Goal: Obtain resource: Download file/media

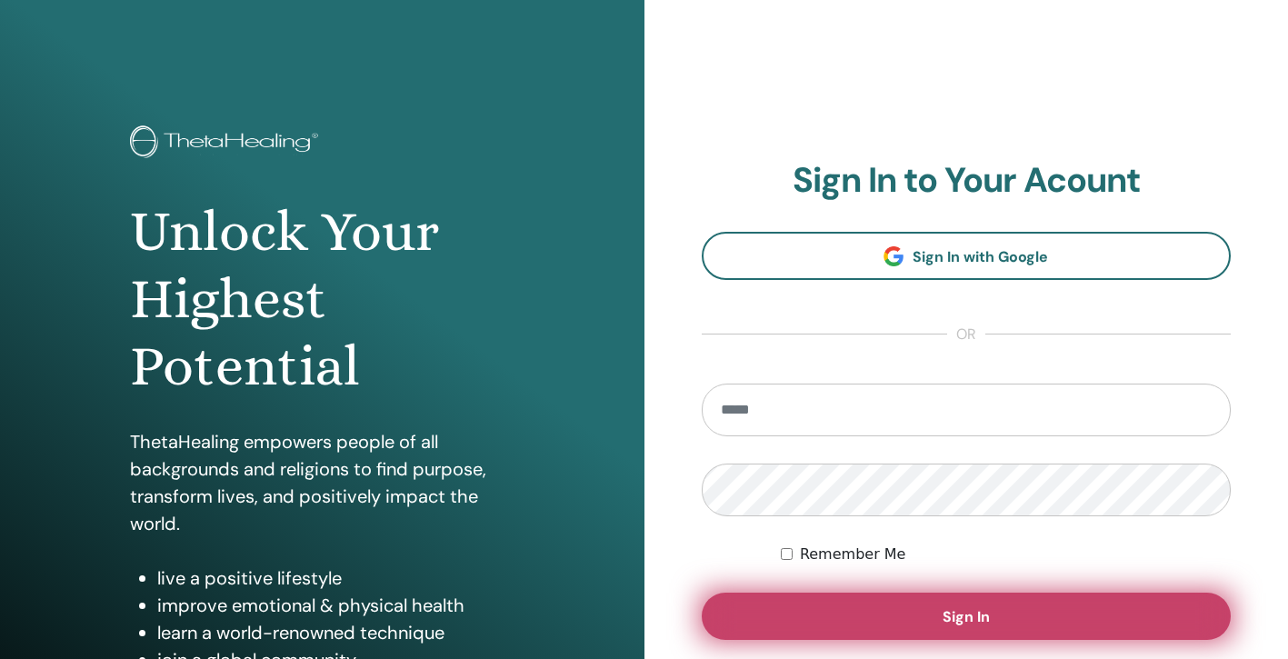
type input "**********"
click at [955, 628] on button "Sign In" at bounding box center [967, 616] width 530 height 47
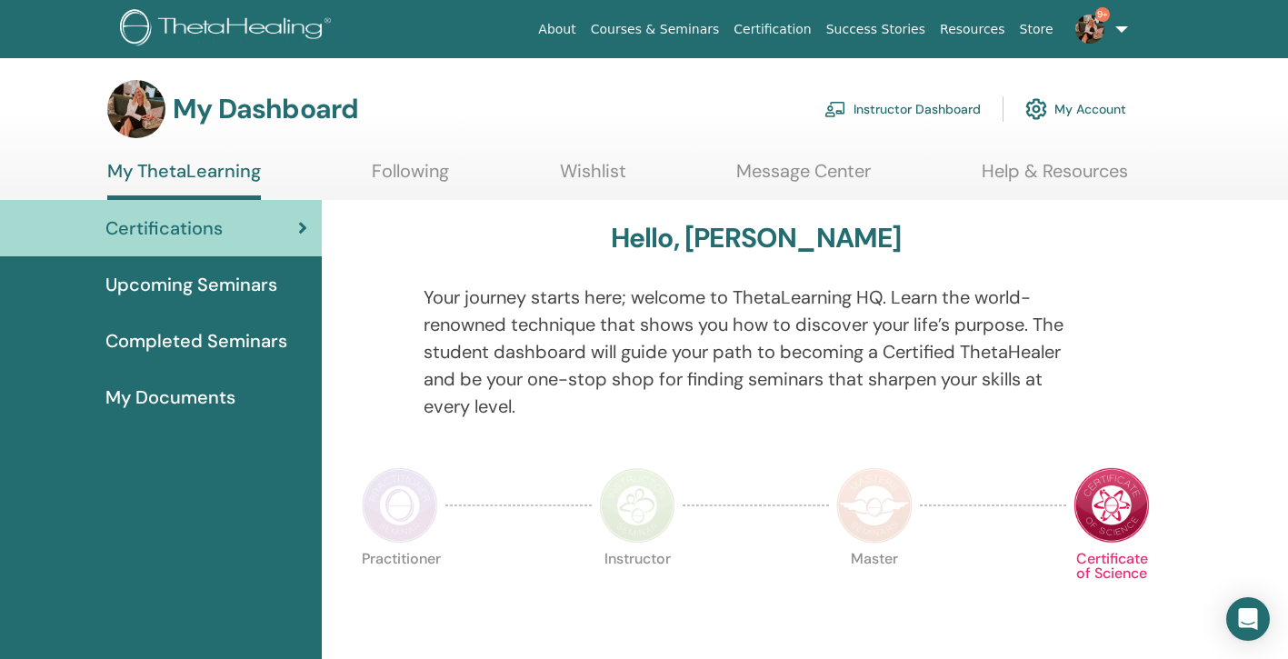
click at [914, 105] on link "Instructor Dashboard" at bounding box center [902, 109] width 156 height 40
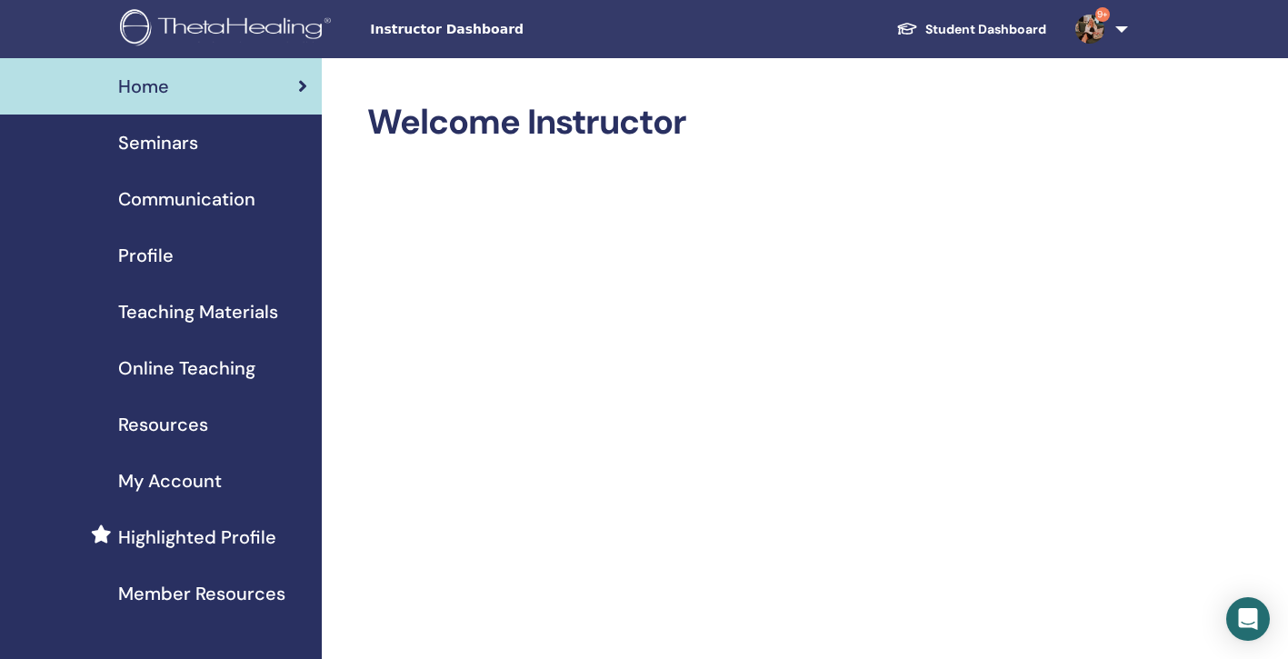
click at [195, 312] on span "Teaching Materials" at bounding box center [198, 311] width 160 height 27
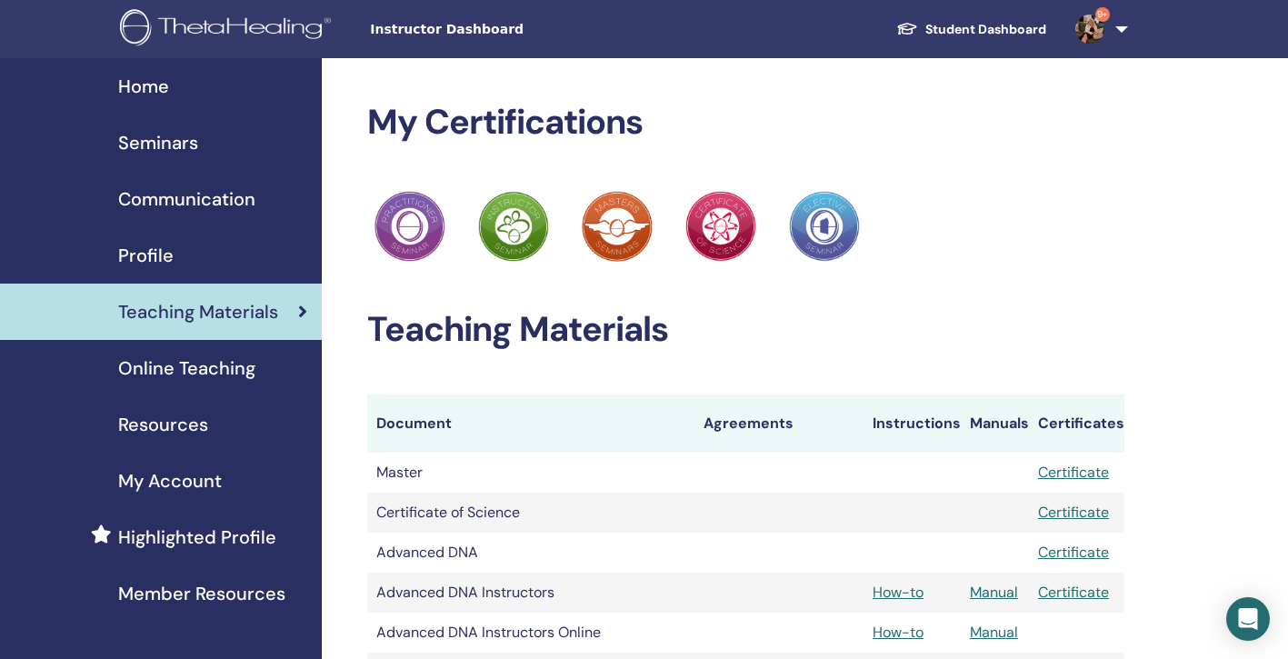
click at [988, 22] on link "Student Dashboard" at bounding box center [971, 30] width 179 height 34
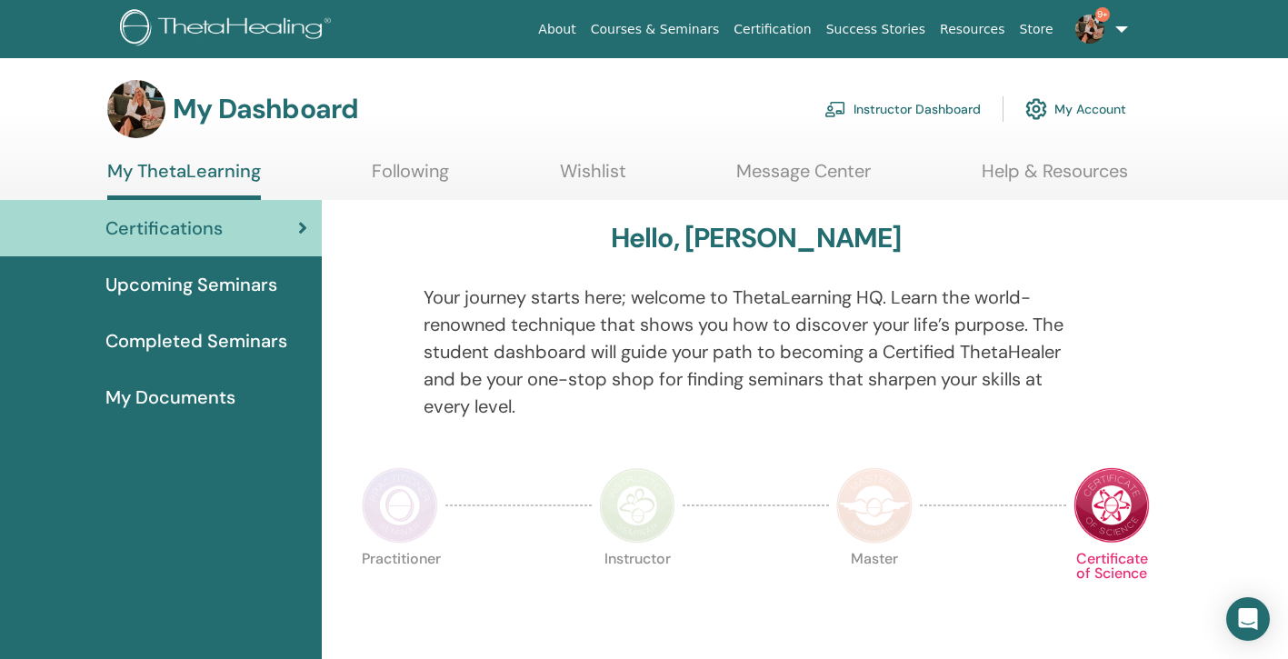
click at [175, 345] on span "Completed Seminars" at bounding box center [196, 340] width 182 height 27
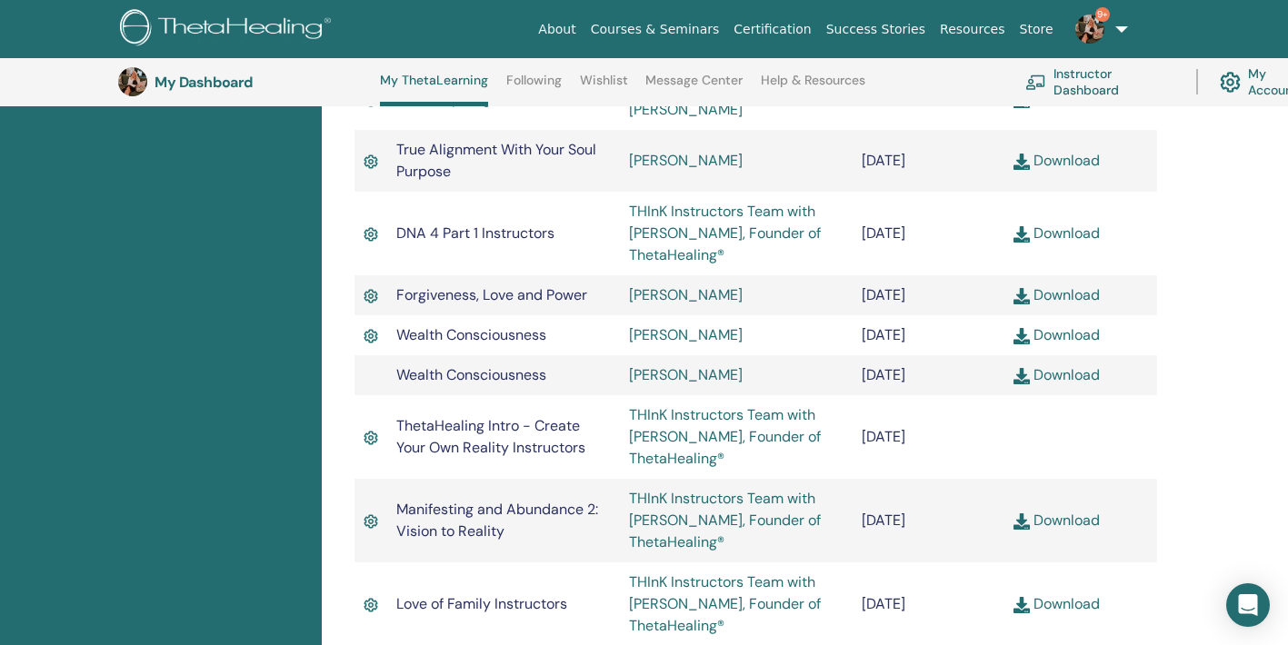
scroll to position [3514, 0]
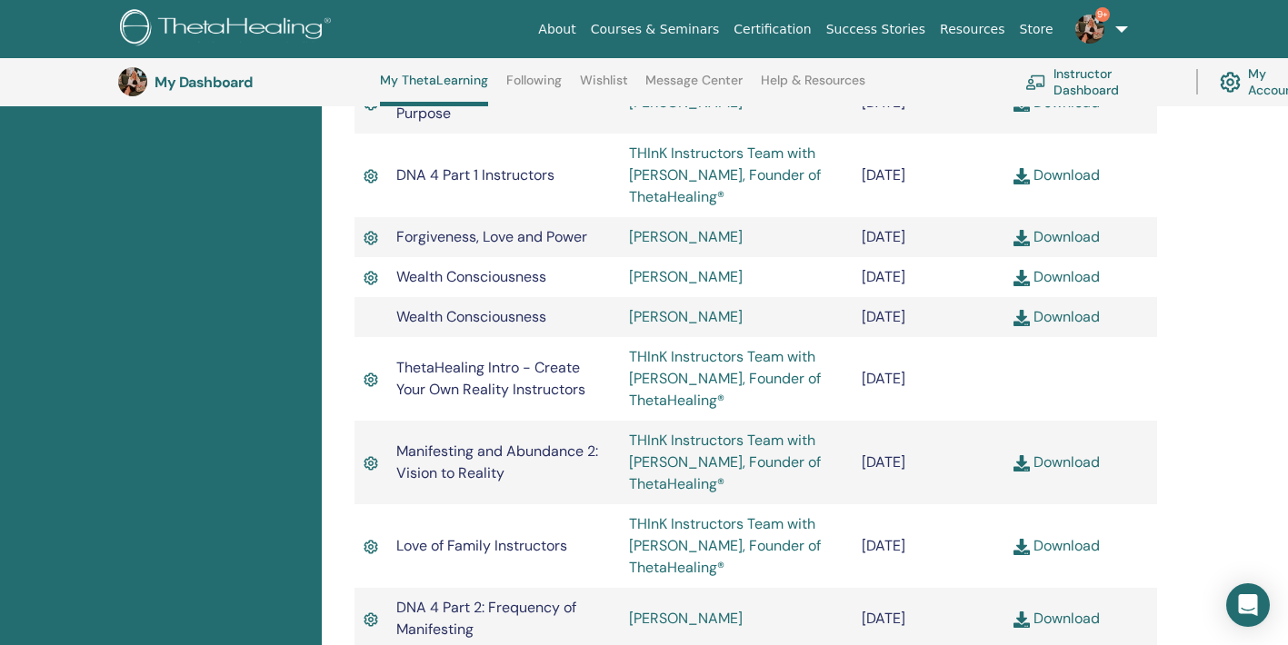
click at [1081, 321] on link "Download" at bounding box center [1057, 316] width 86 height 19
click at [1076, 286] on link "Download" at bounding box center [1057, 276] width 86 height 19
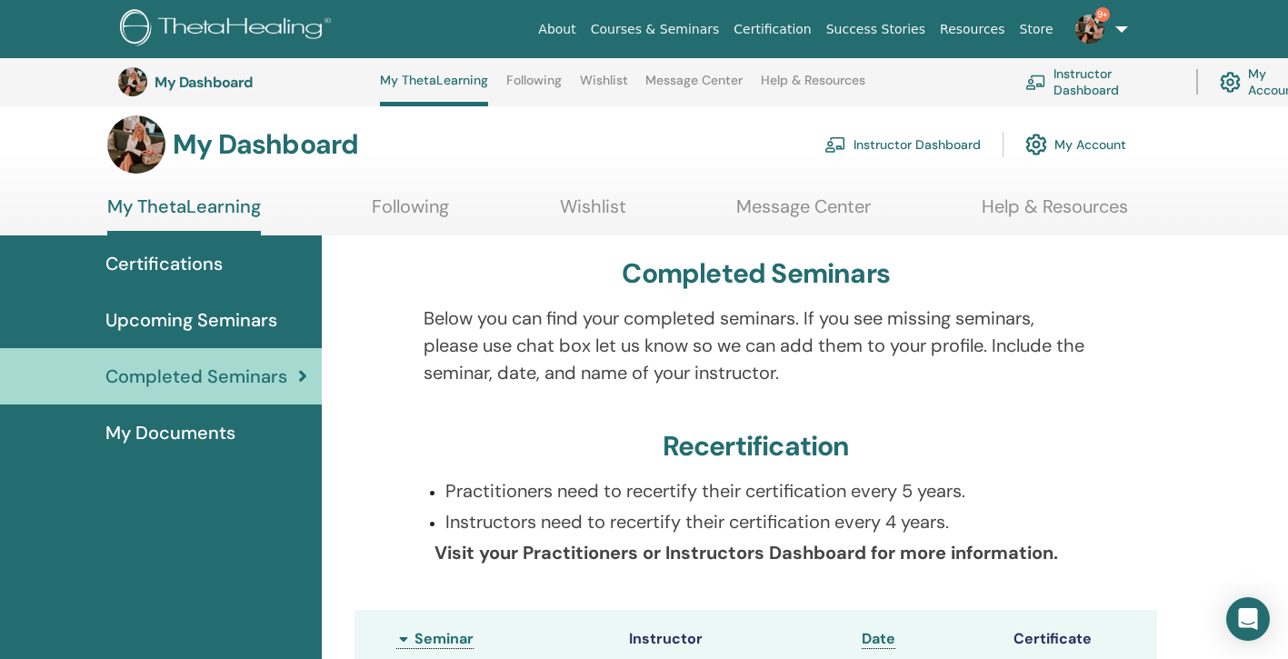
scroll to position [0, 0]
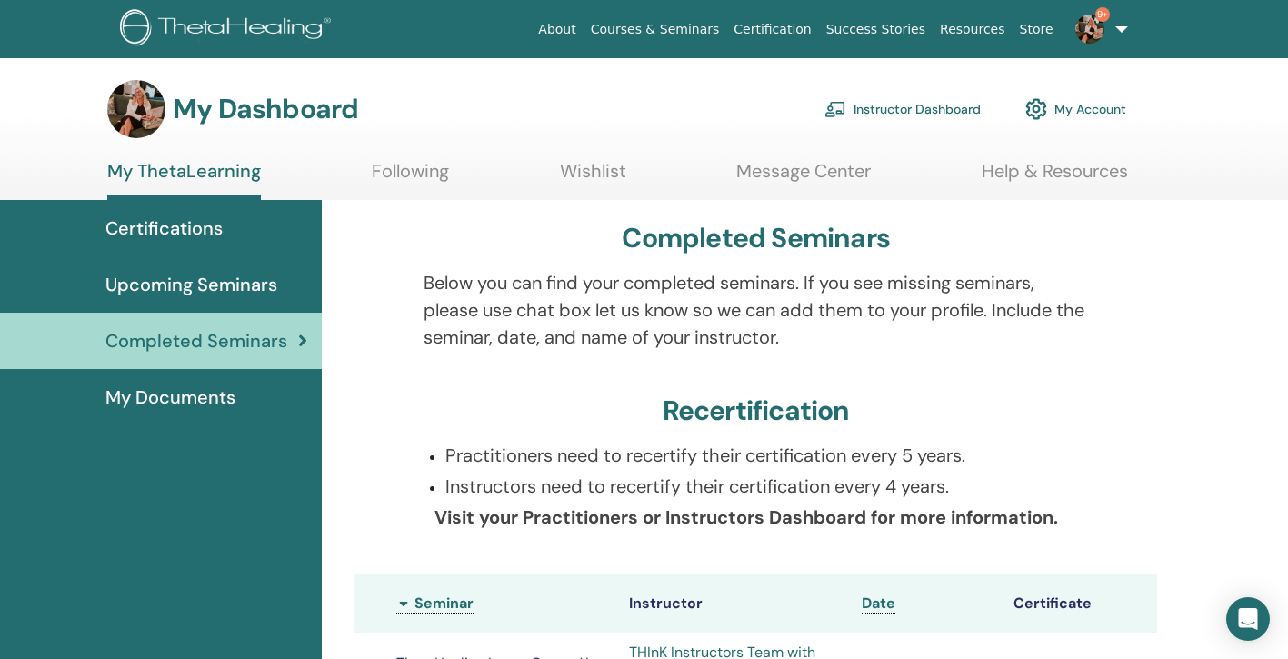
click at [925, 109] on link "Instructor Dashboard" at bounding box center [902, 109] width 156 height 40
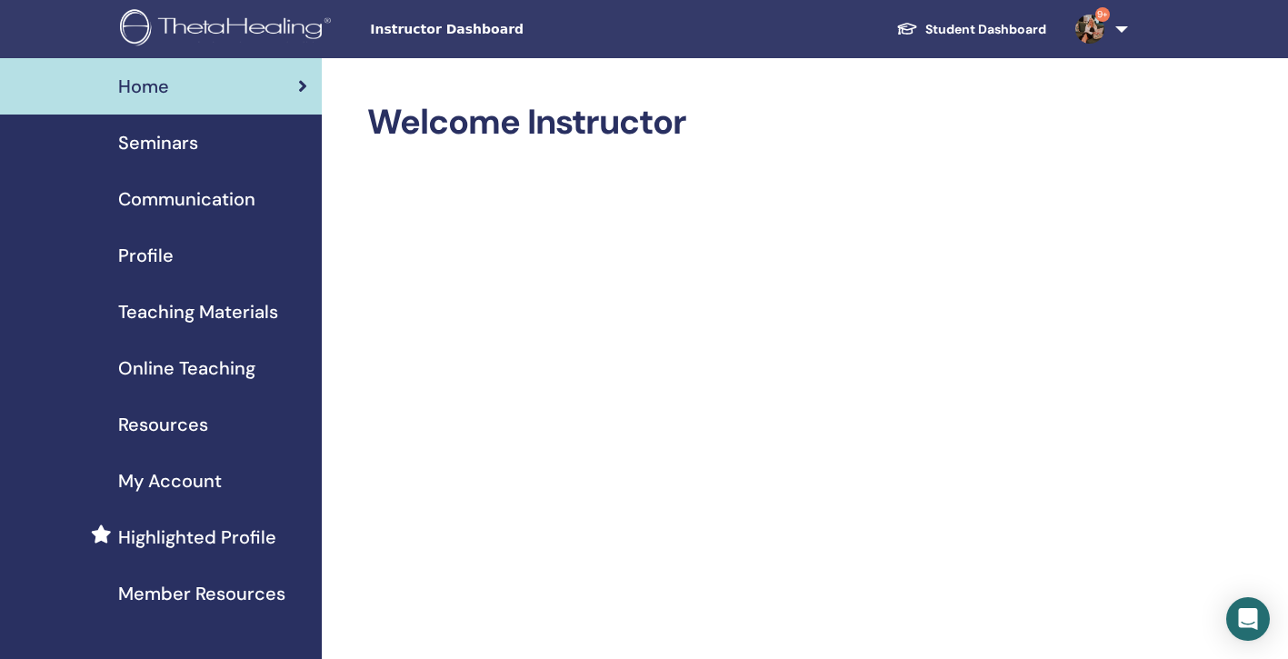
click at [196, 372] on span "Online Teaching" at bounding box center [186, 368] width 137 height 27
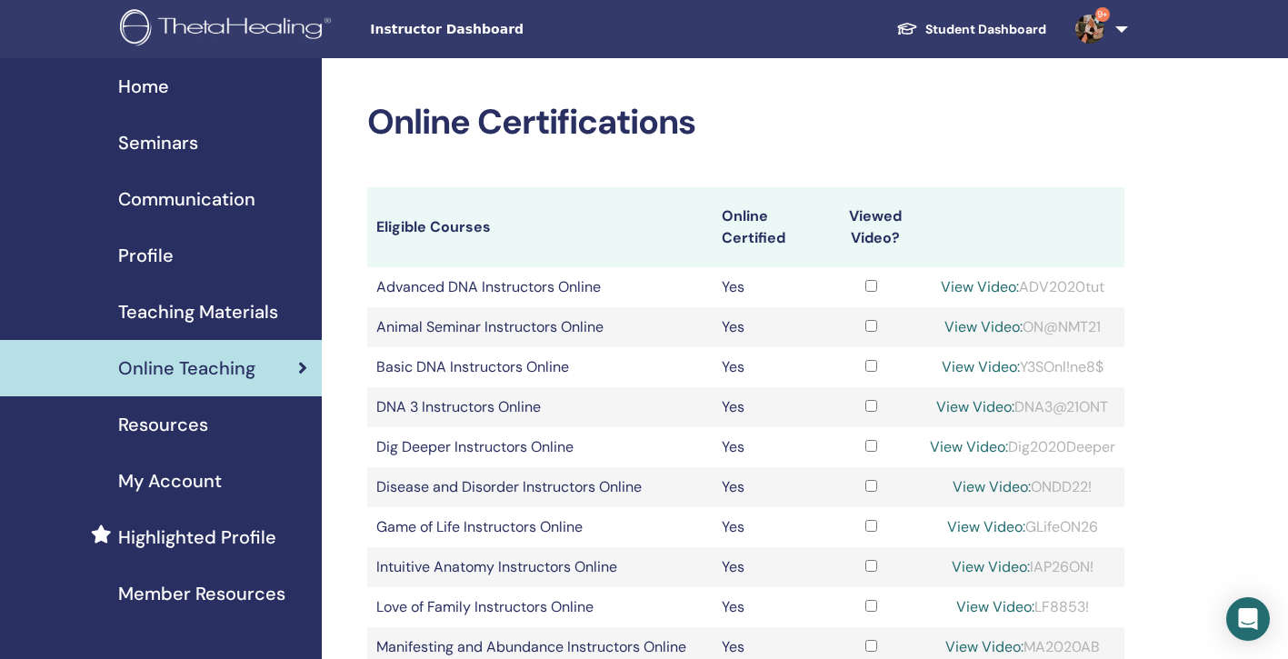
click at [165, 425] on span "Resources" at bounding box center [163, 424] width 90 height 27
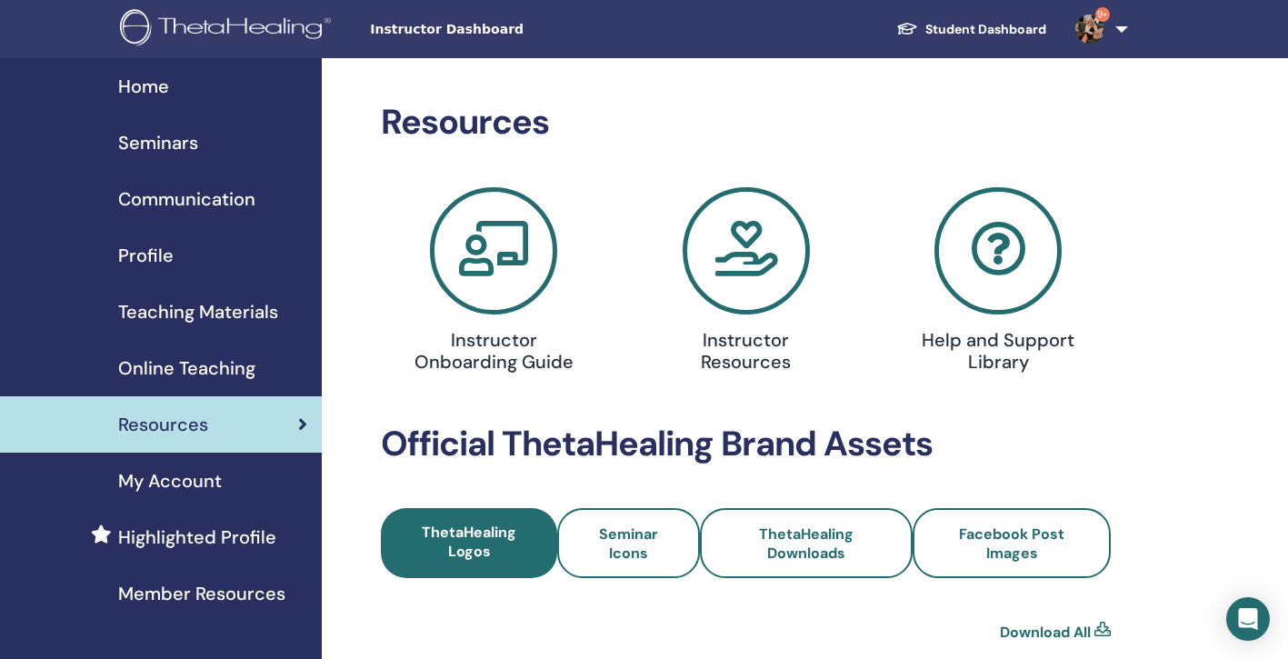
click at [202, 320] on span "Teaching Materials" at bounding box center [198, 311] width 160 height 27
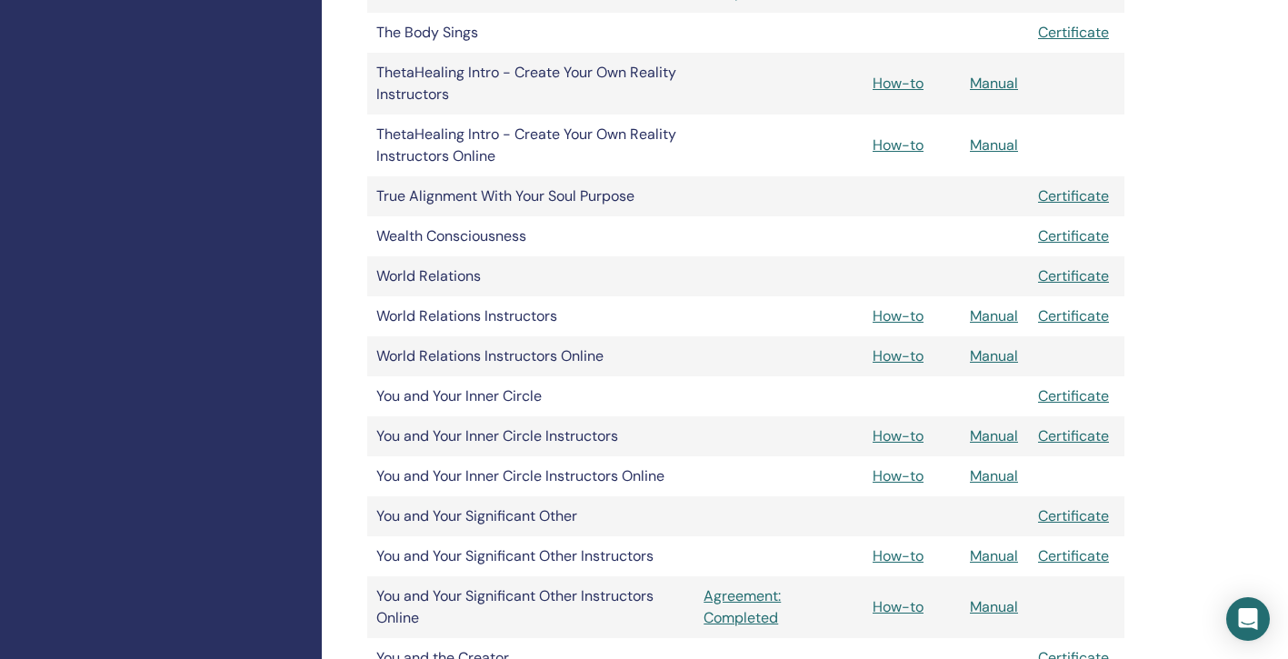
scroll to position [2964, 0]
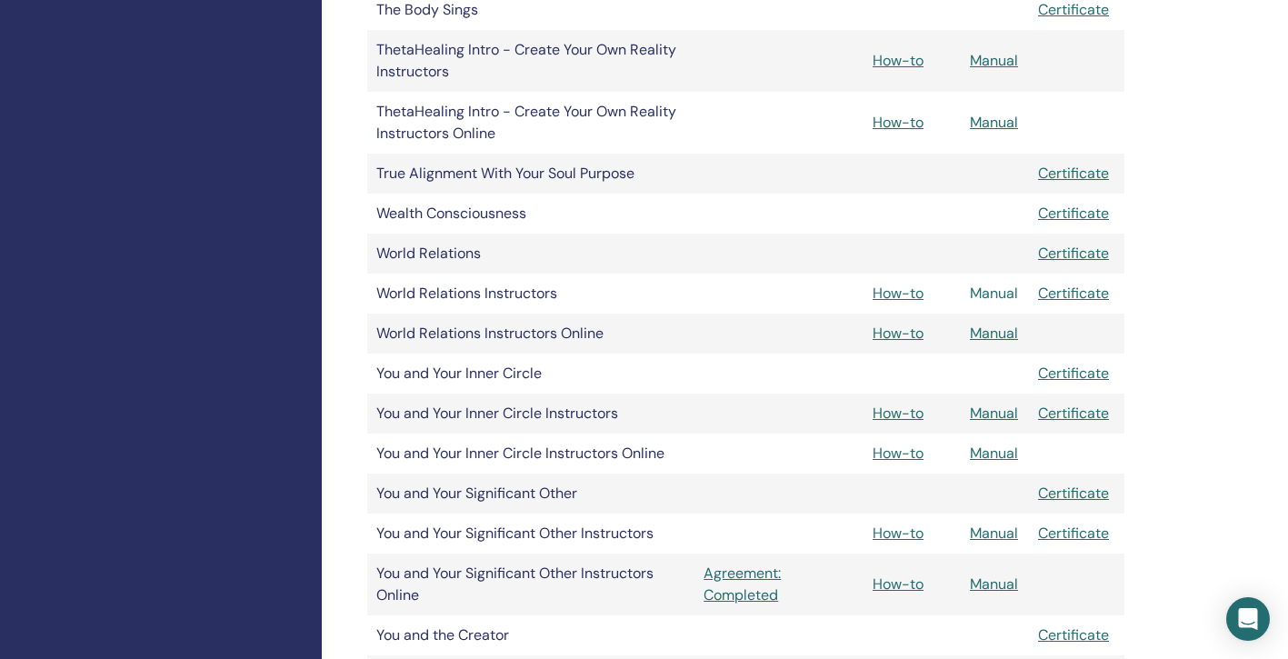
click at [999, 295] on link "Manual" at bounding box center [994, 293] width 48 height 19
